Goal: Task Accomplishment & Management: Use online tool/utility

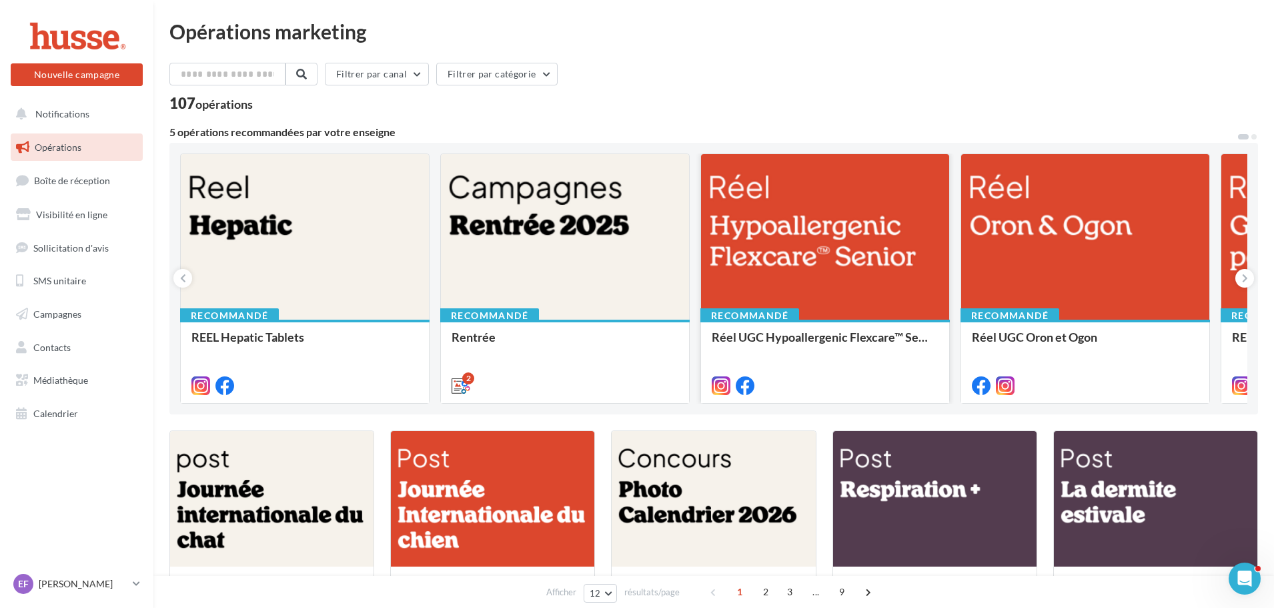
click at [795, 232] on div at bounding box center [825, 237] width 248 height 167
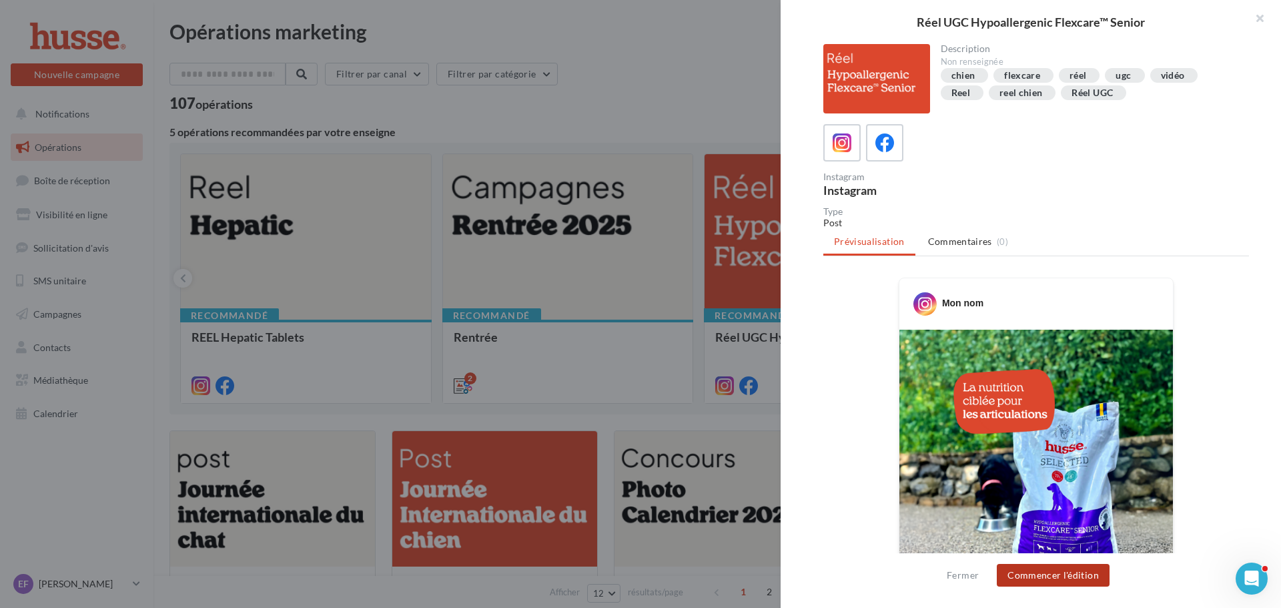
click at [1045, 578] on button "Commencer l'édition" at bounding box center [1053, 575] width 113 height 23
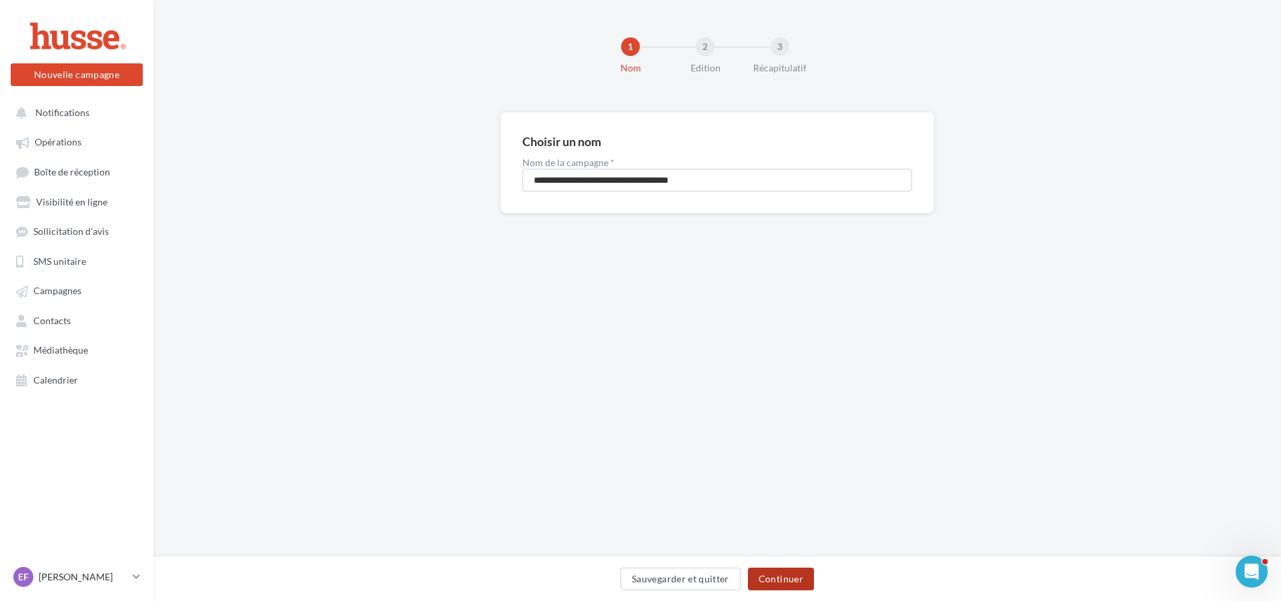
click at [799, 574] on button "Continuer" at bounding box center [781, 579] width 66 height 23
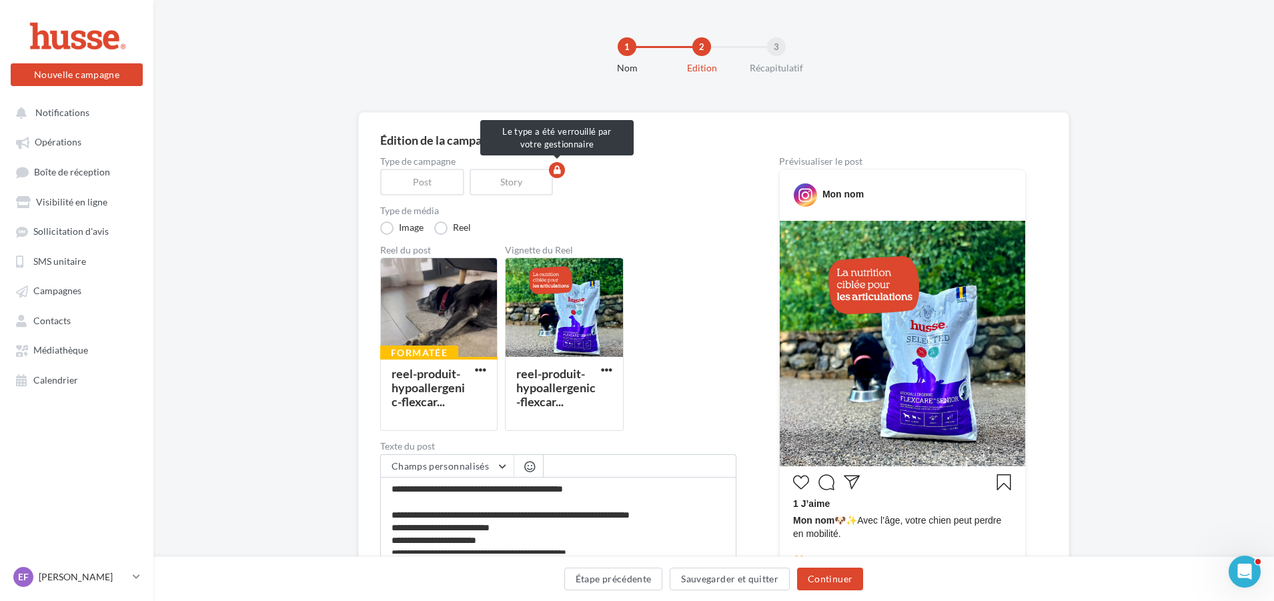
click at [507, 188] on div "Story" at bounding box center [514, 182] width 89 height 27
